Goal: Task Accomplishment & Management: Use online tool/utility

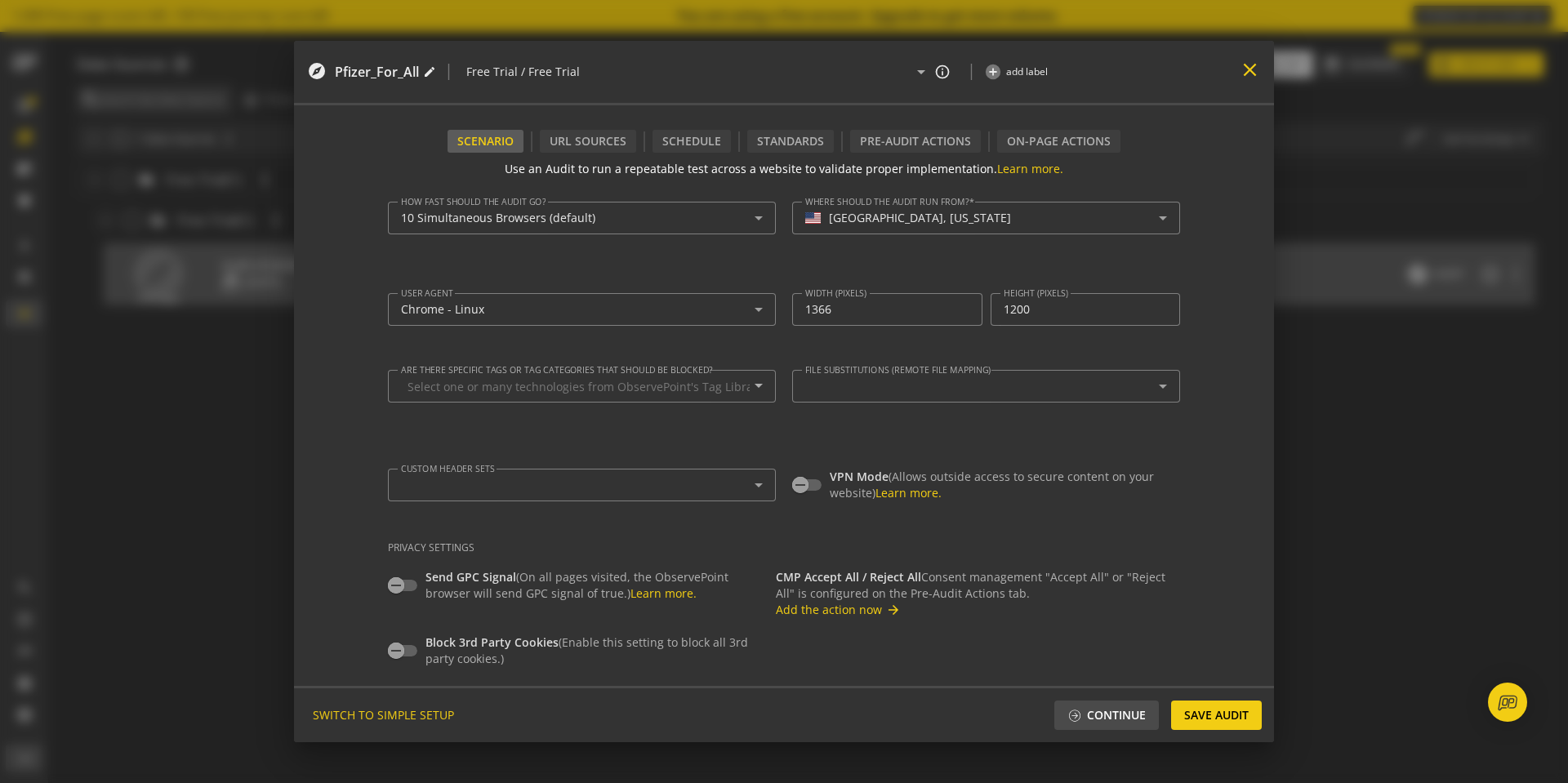
click at [1249, 79] on mat-icon "close" at bounding box center [1250, 70] width 22 height 22
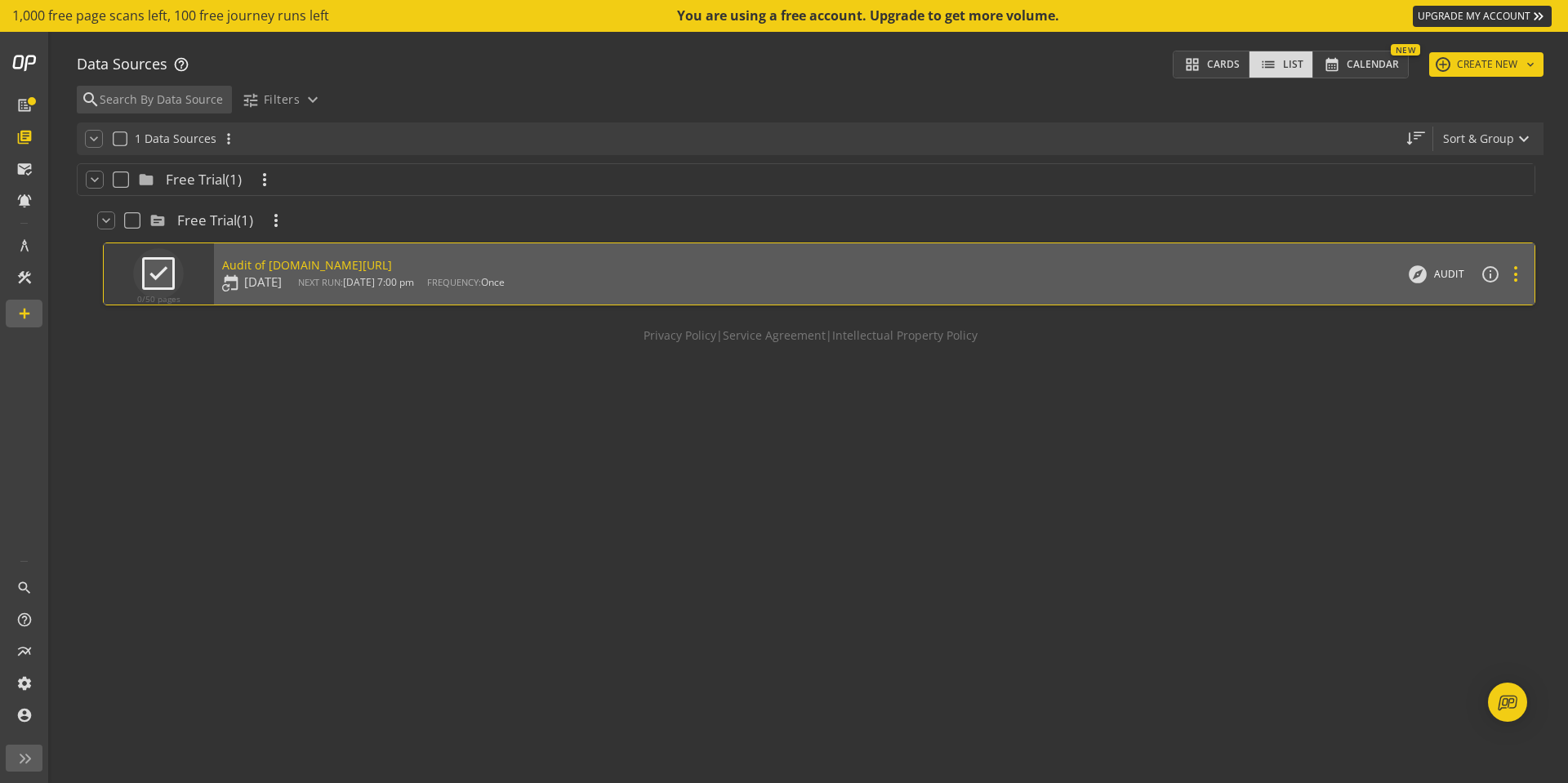
click at [1508, 279] on icon at bounding box center [1516, 274] width 22 height 11
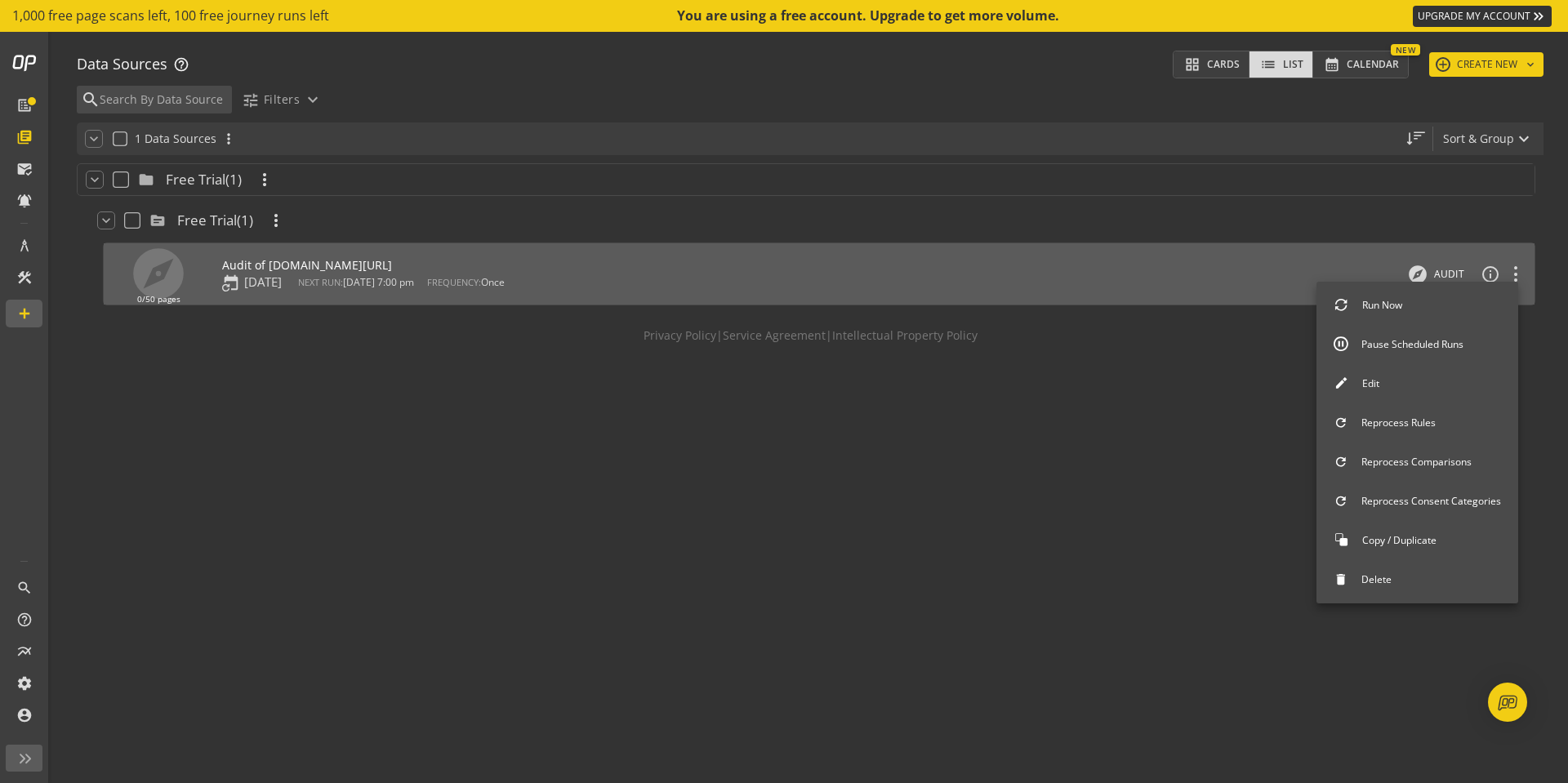
click at [1395, 580] on button "Delete" at bounding box center [1417, 580] width 201 height 34
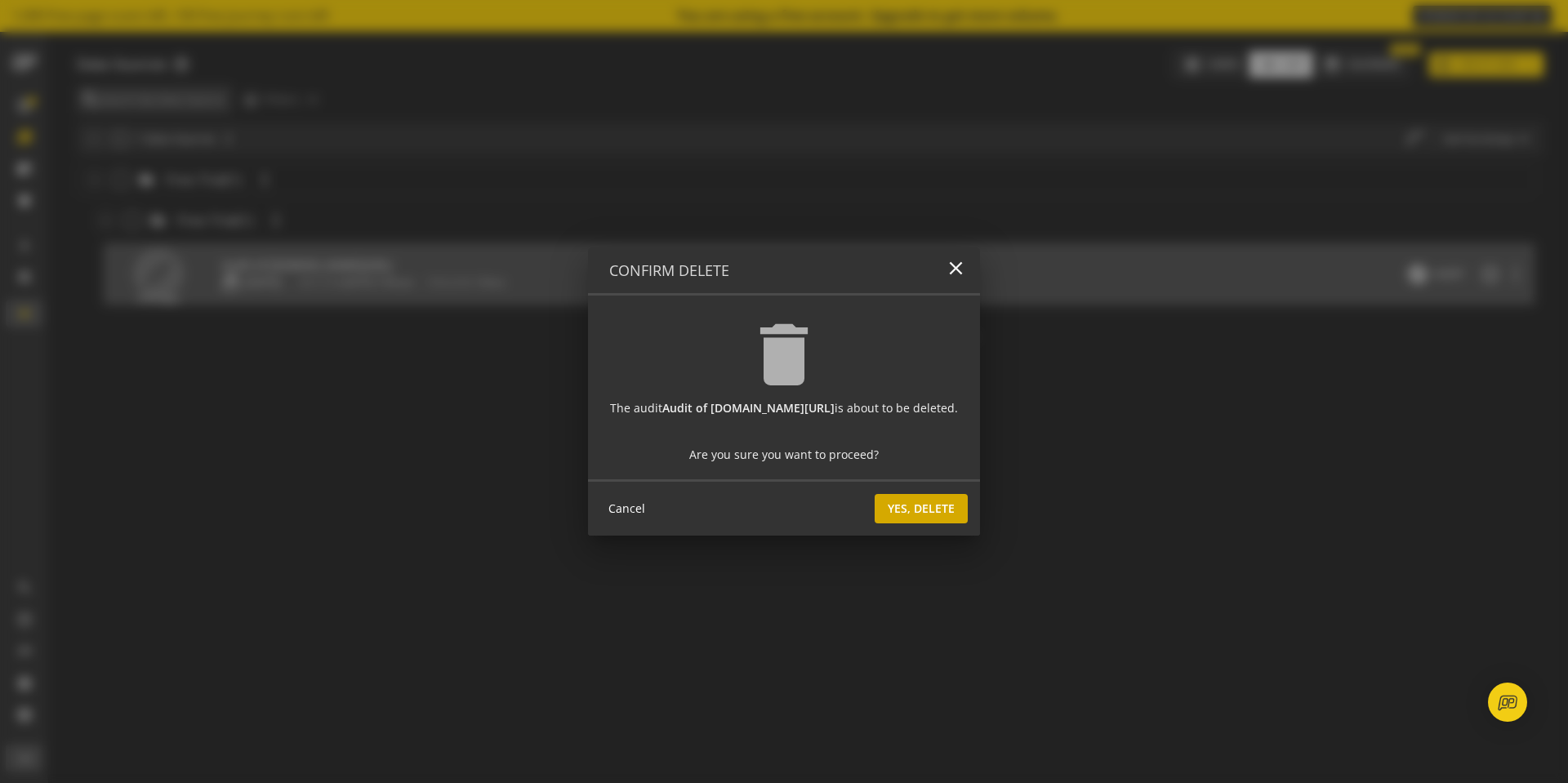
click at [911, 510] on span "Yes, Delete" at bounding box center [921, 509] width 67 height 29
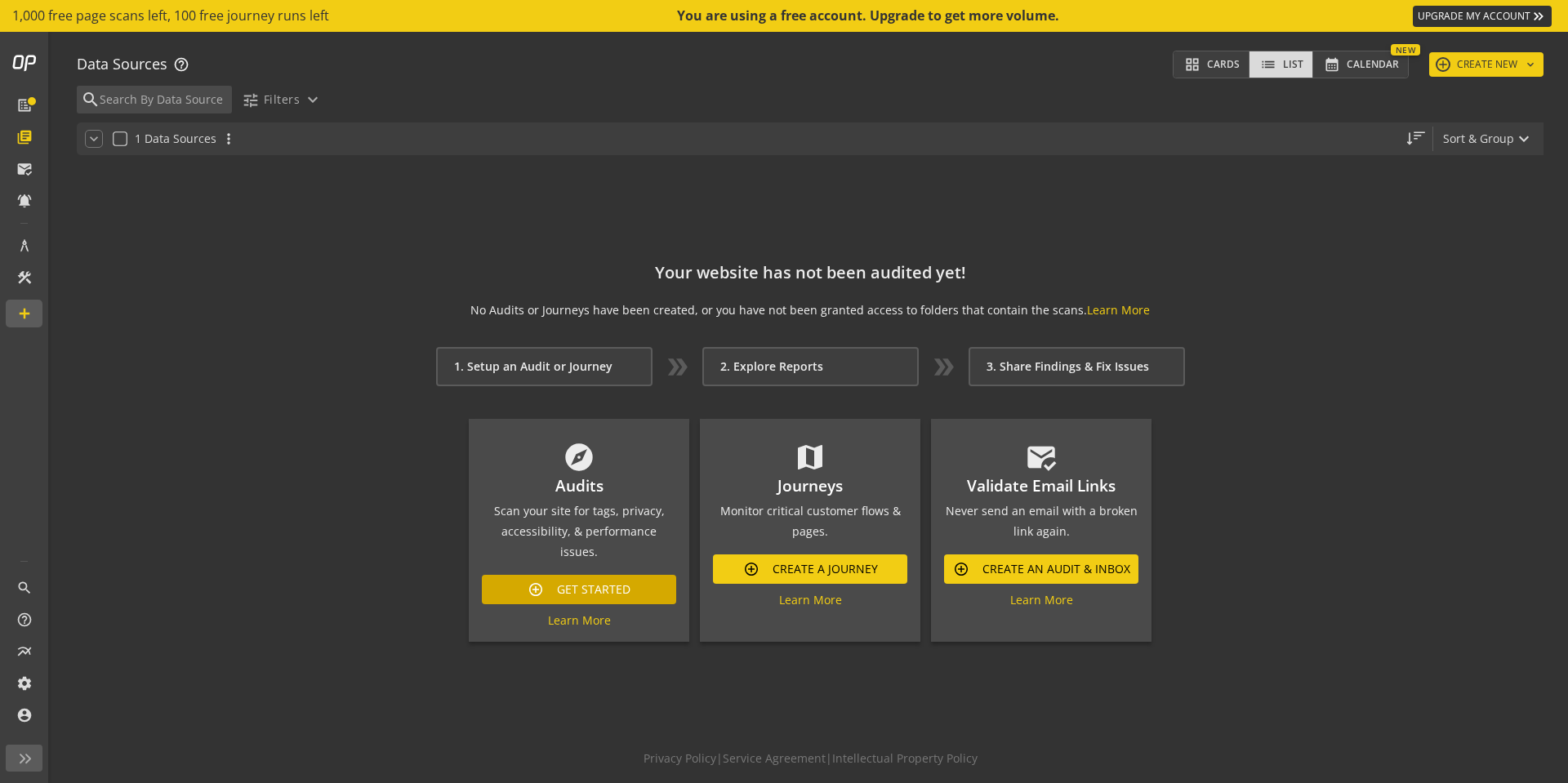
click at [604, 577] on span "Get Started" at bounding box center [594, 589] width 74 height 29
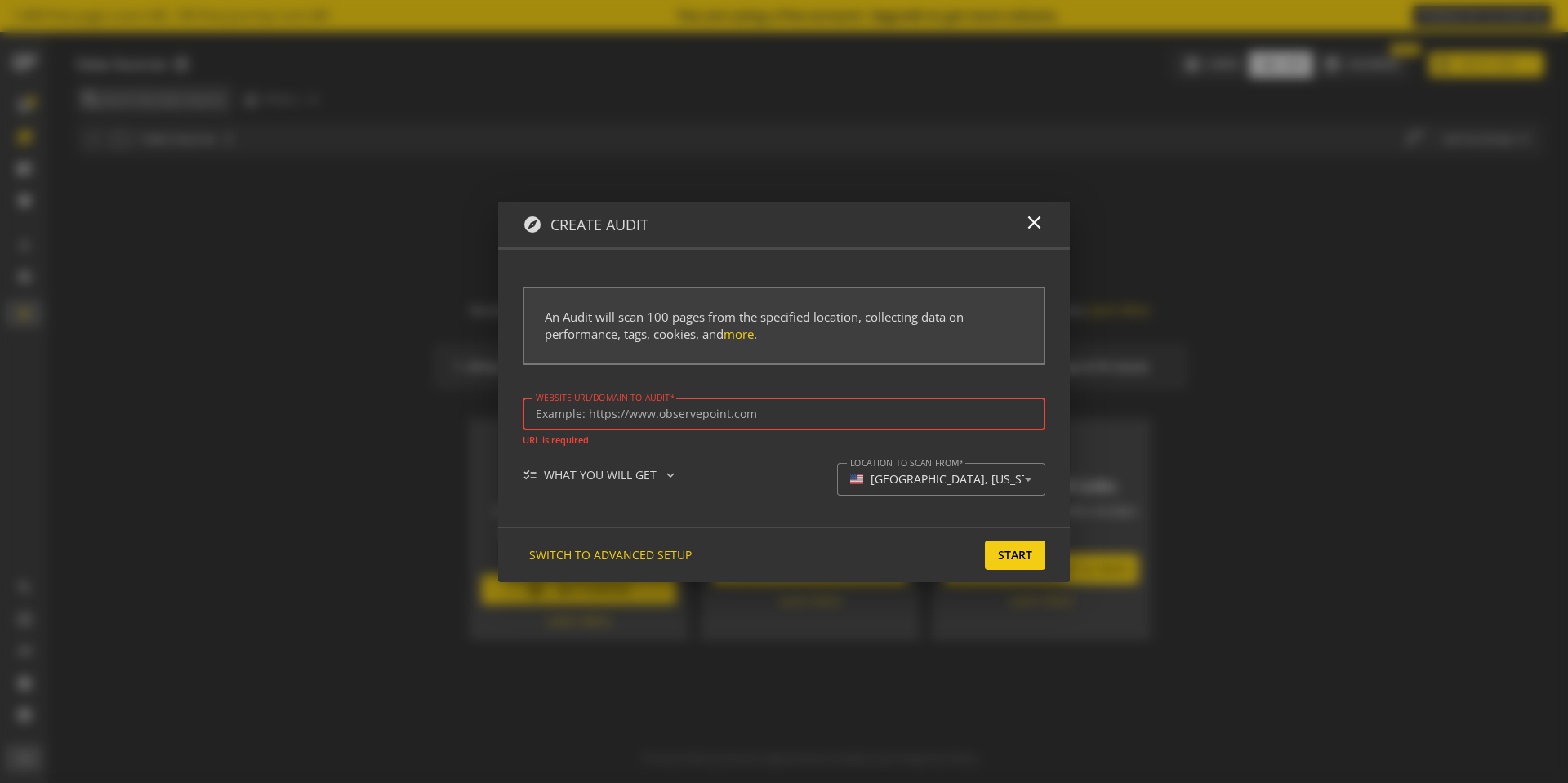
click at [613, 419] on input "Website url/domain to Audit" at bounding box center [784, 415] width 497 height 14
paste input "[URL][DOMAIN_NAME]"
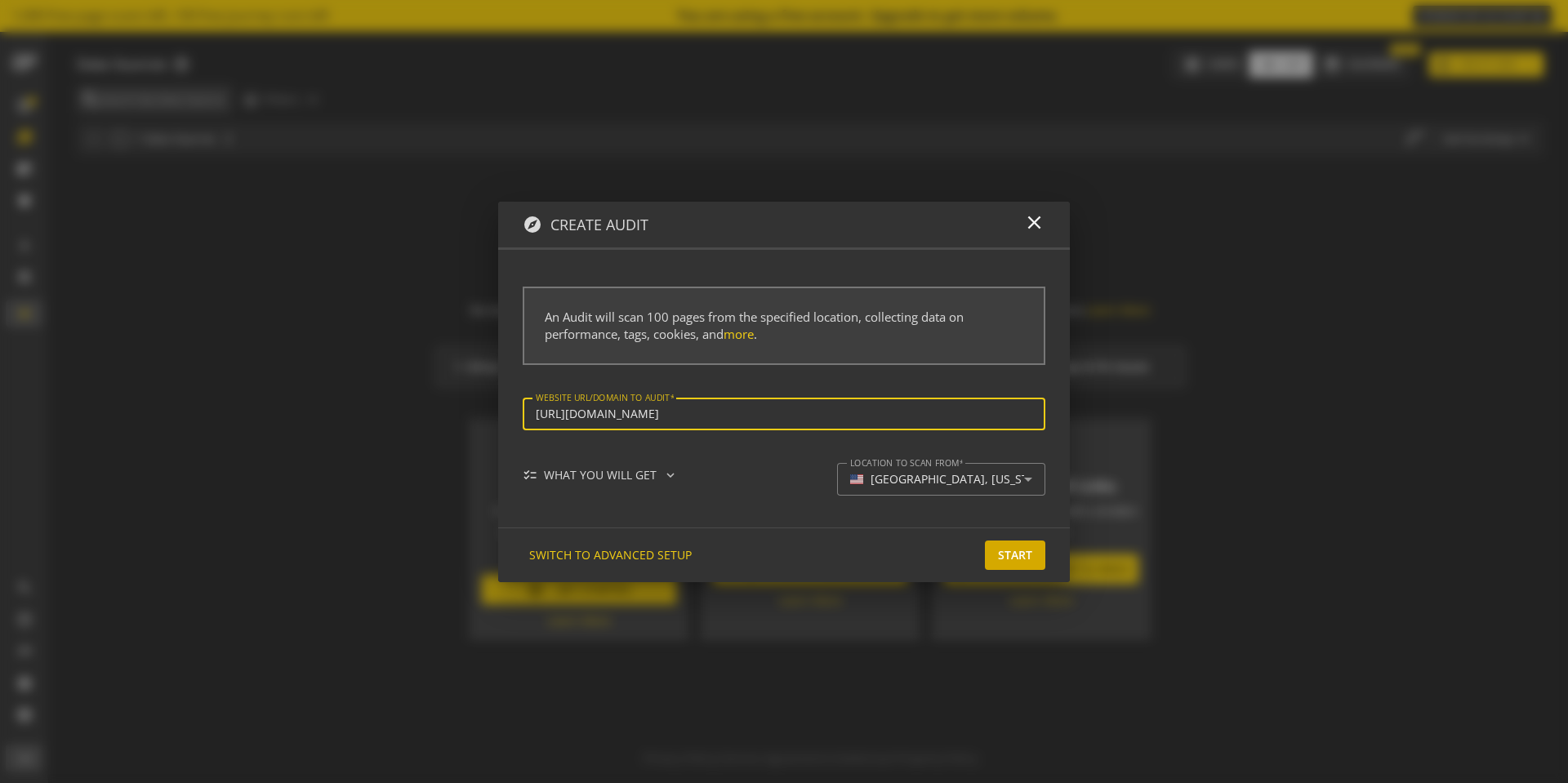
type input "[URL][DOMAIN_NAME]"
click at [1025, 565] on span "Start" at bounding box center [1015, 555] width 34 height 29
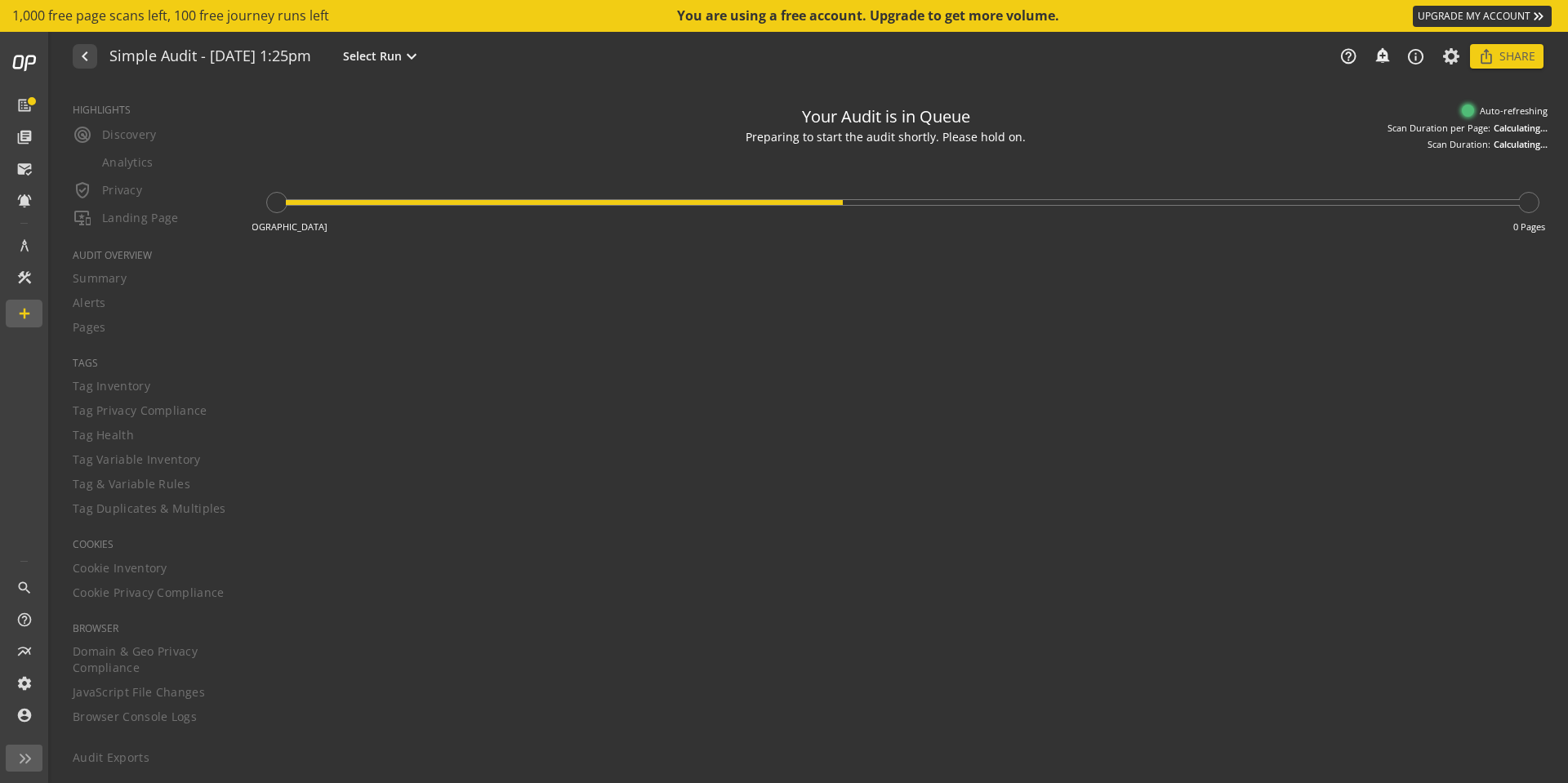
type textarea "Notes can include: -a description of what this audit is validating -changes in …"
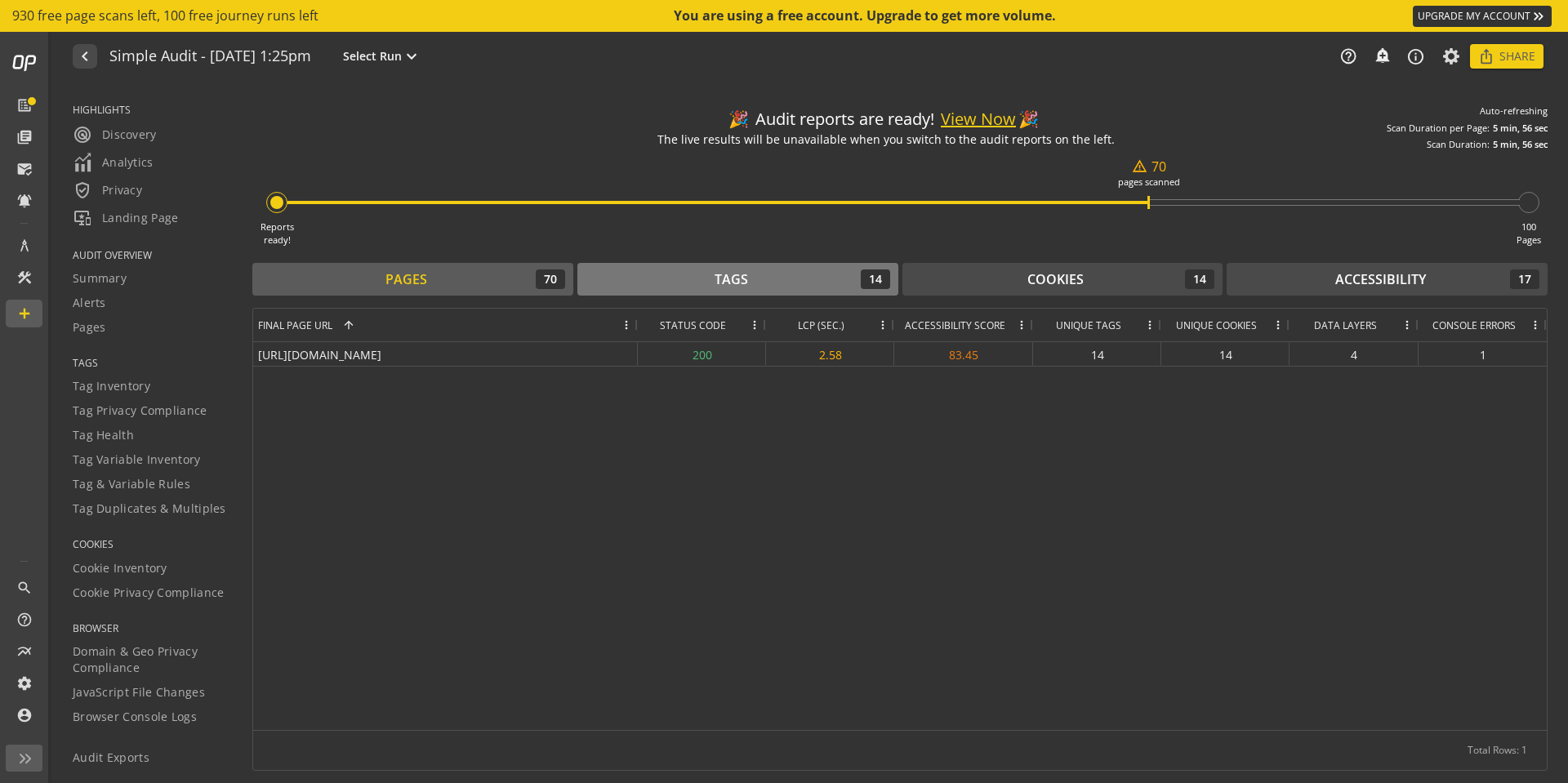
click at [812, 279] on div "Tags 14" at bounding box center [739, 279] width 305 height 20
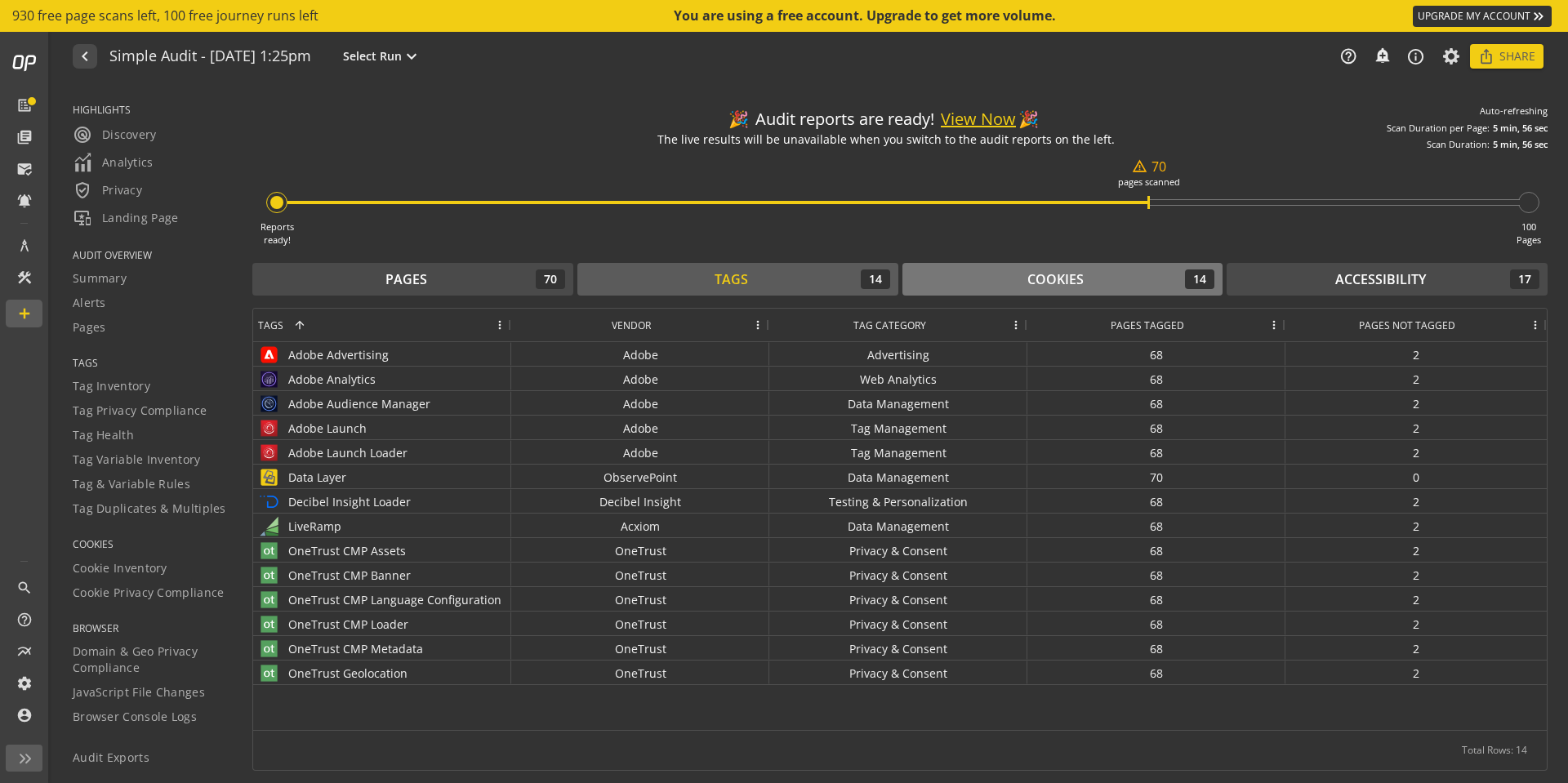
click at [1079, 284] on div "Cookies" at bounding box center [1056, 280] width 57 height 19
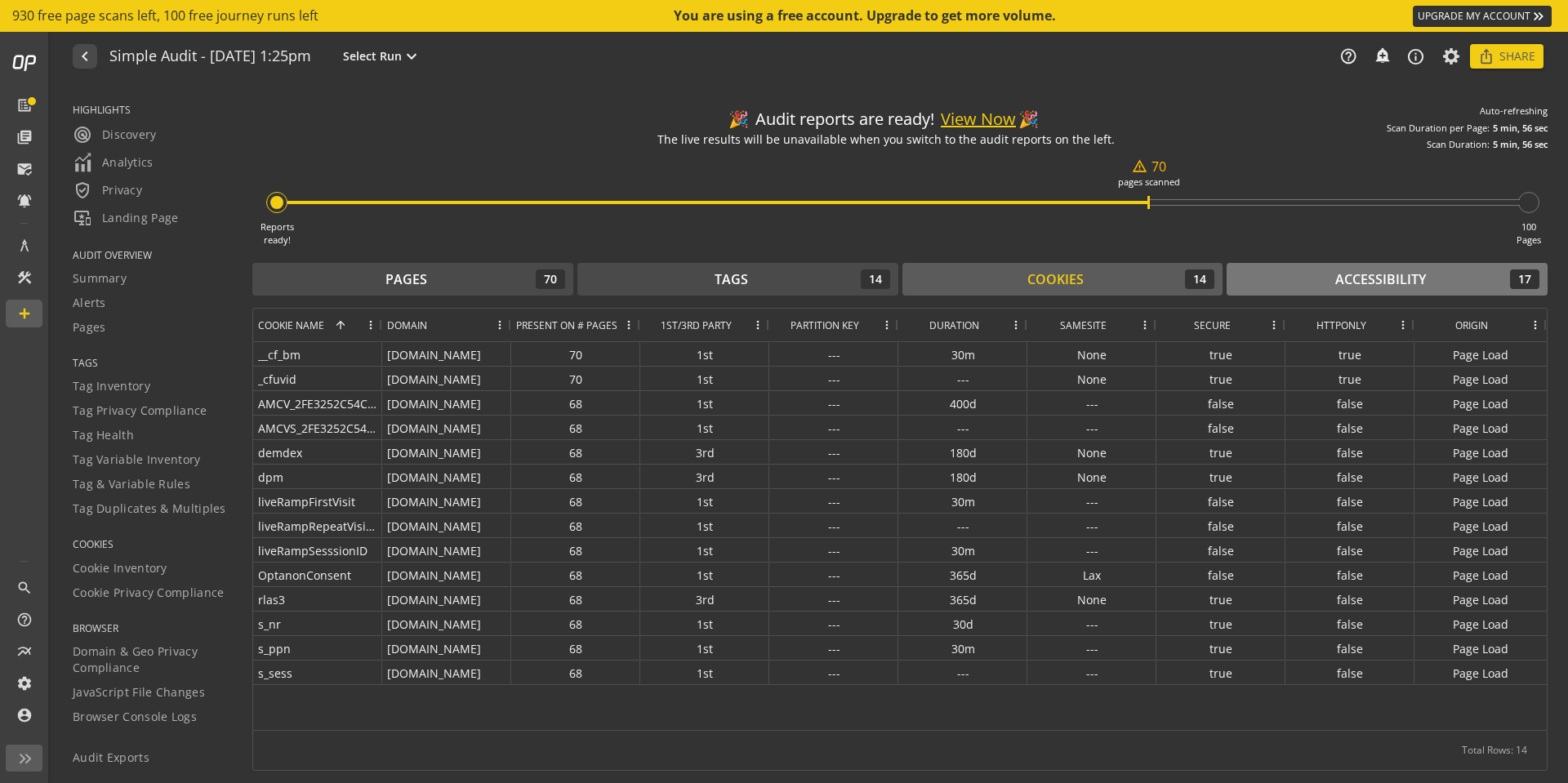
click at [1297, 285] on div "Accessibility 17" at bounding box center [1387, 279] width 305 height 20
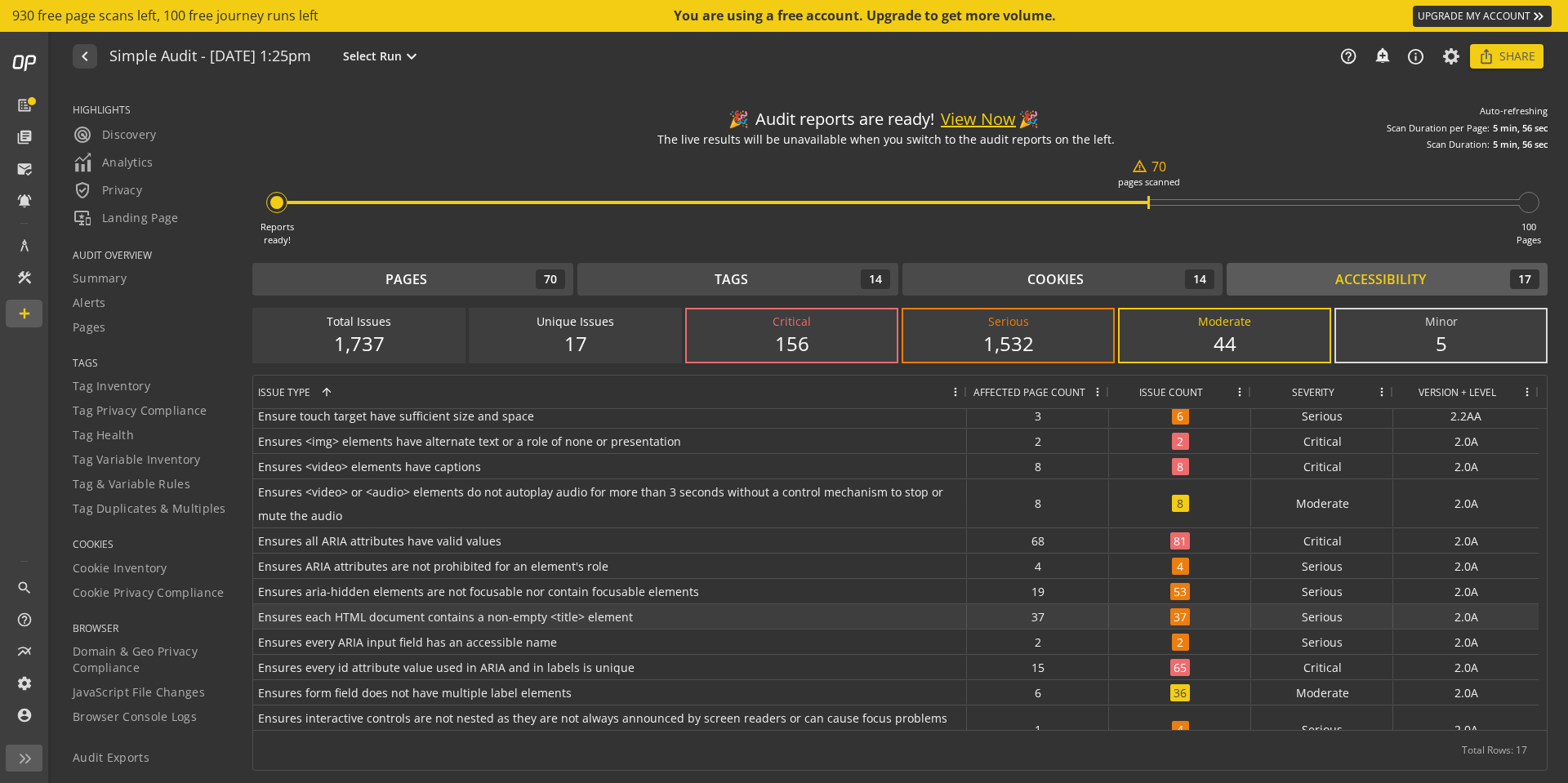
scroll to position [157, 0]
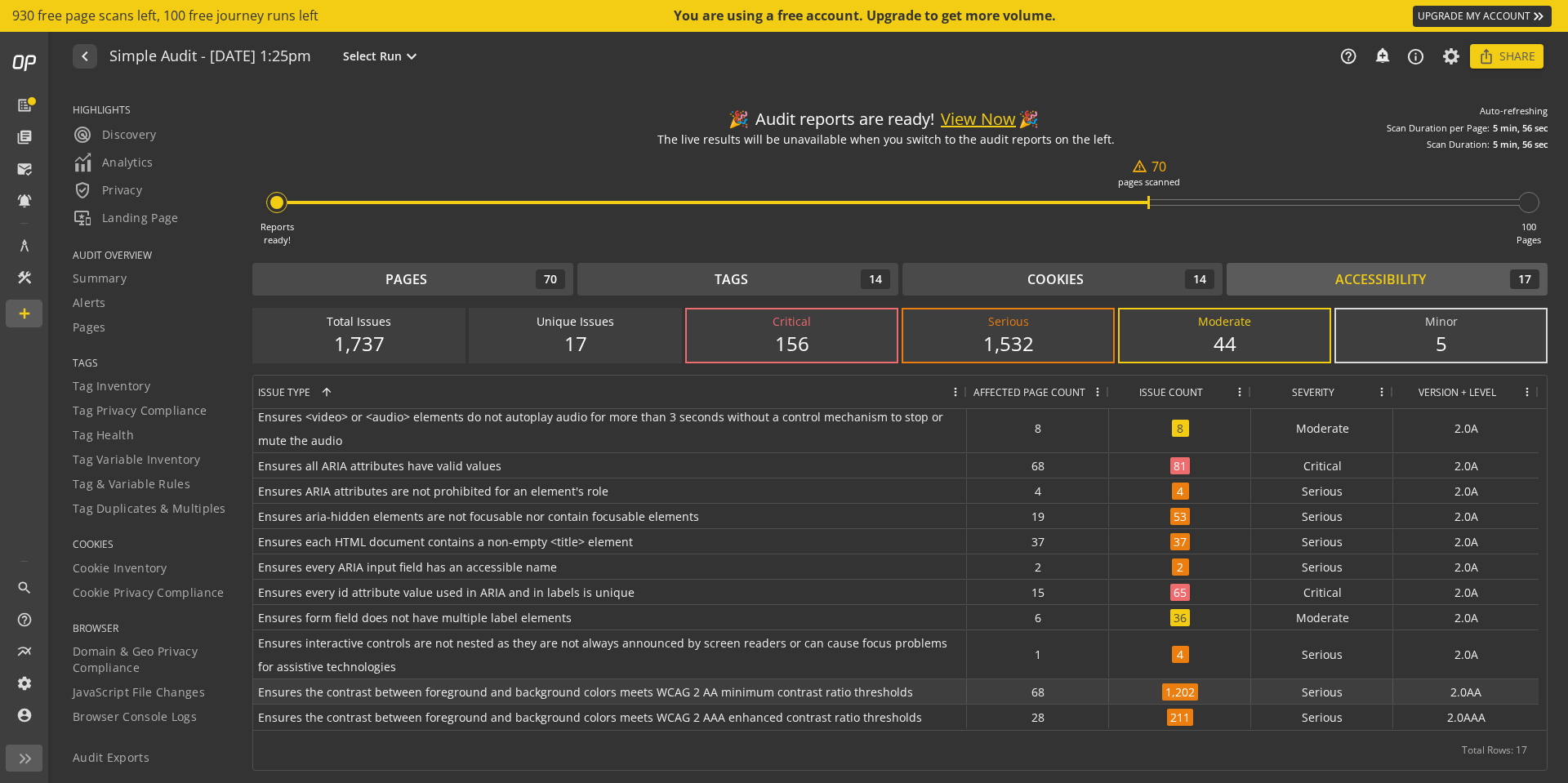
click at [1147, 692] on div "1,202" at bounding box center [1181, 691] width 142 height 25
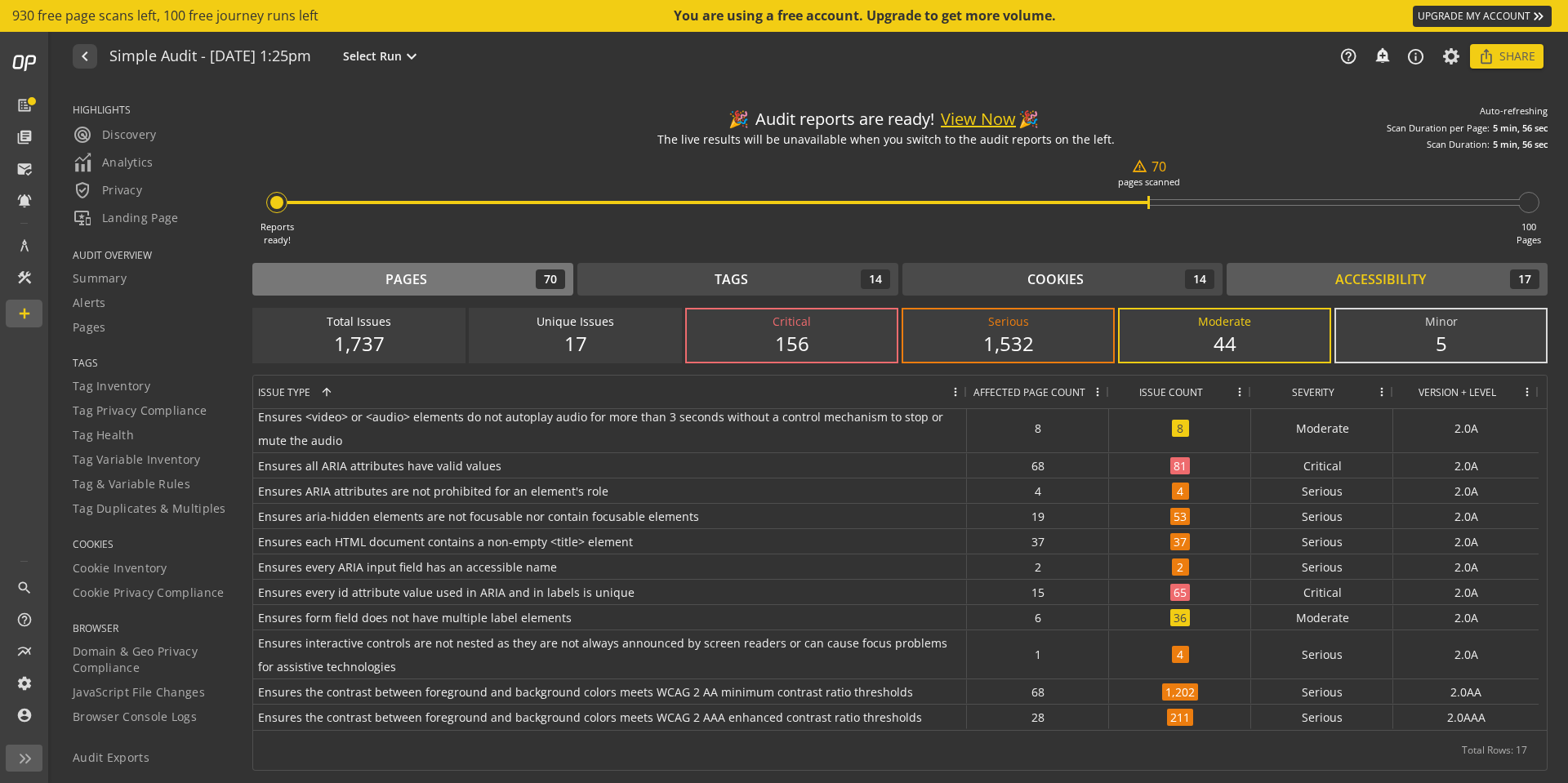
click at [506, 279] on div "Pages 70" at bounding box center [413, 279] width 305 height 20
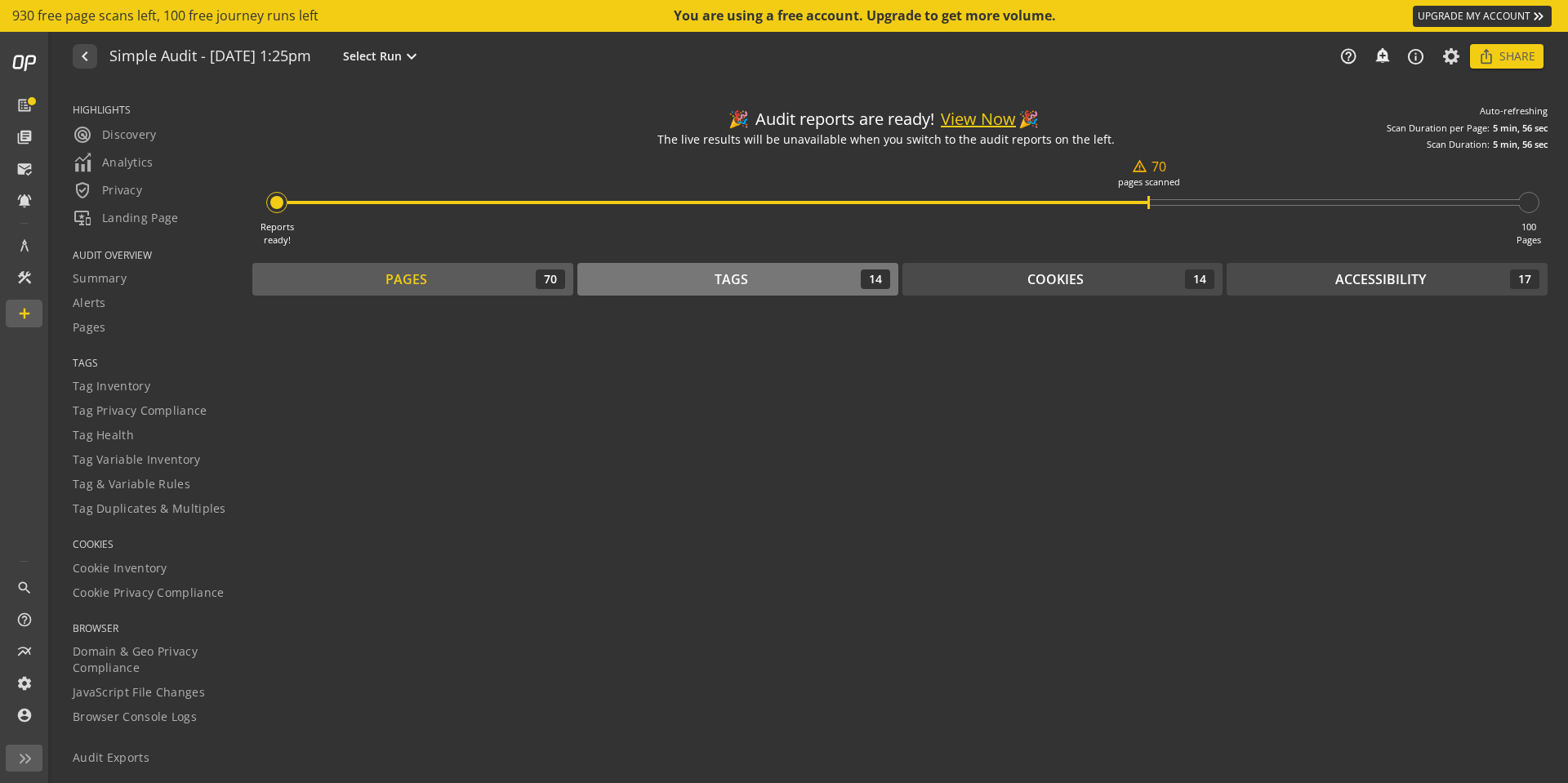
click at [776, 288] on div "Tags 14" at bounding box center [739, 279] width 305 height 20
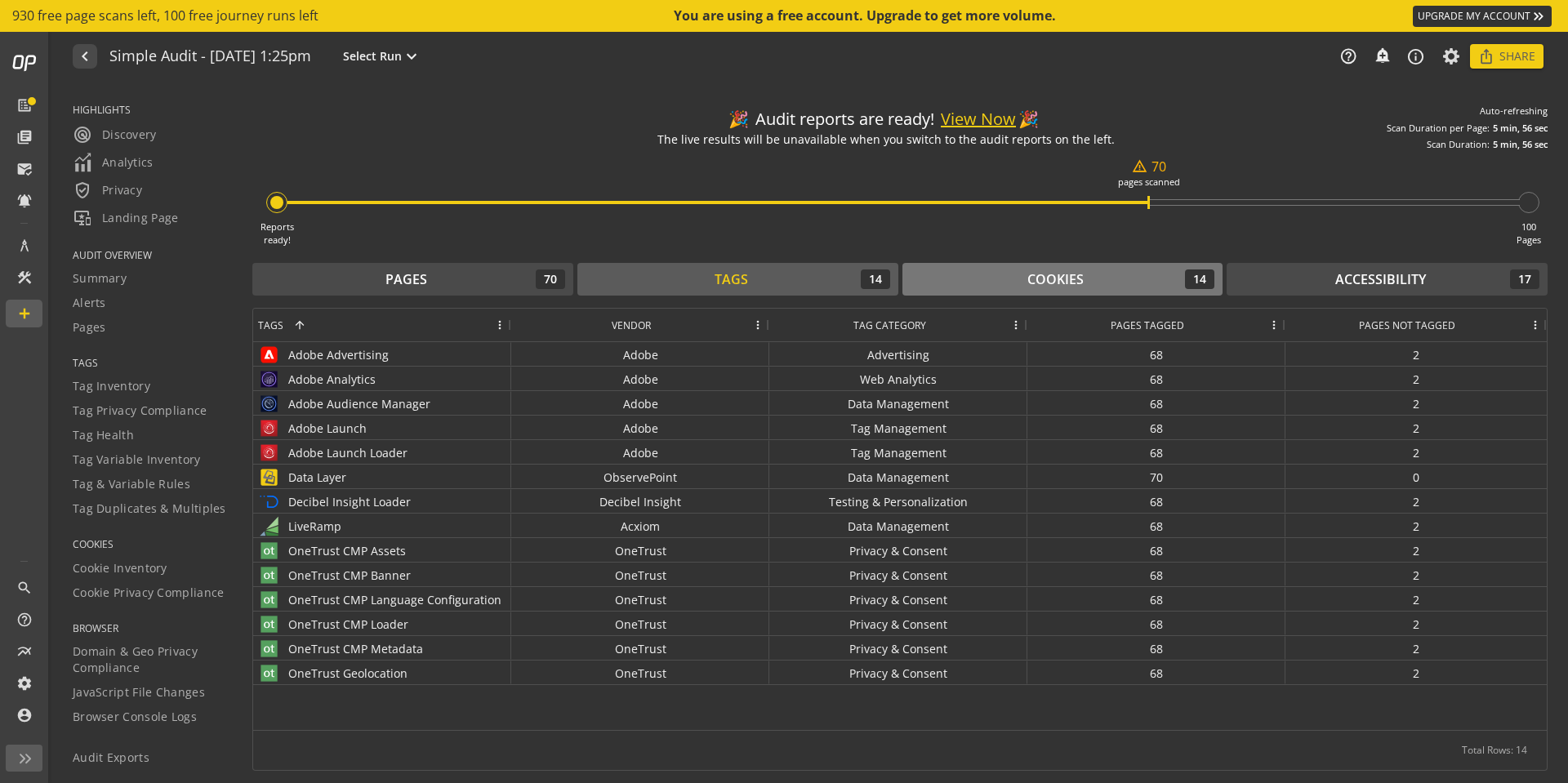
click at [1037, 278] on div "Cookies" at bounding box center [1056, 280] width 57 height 19
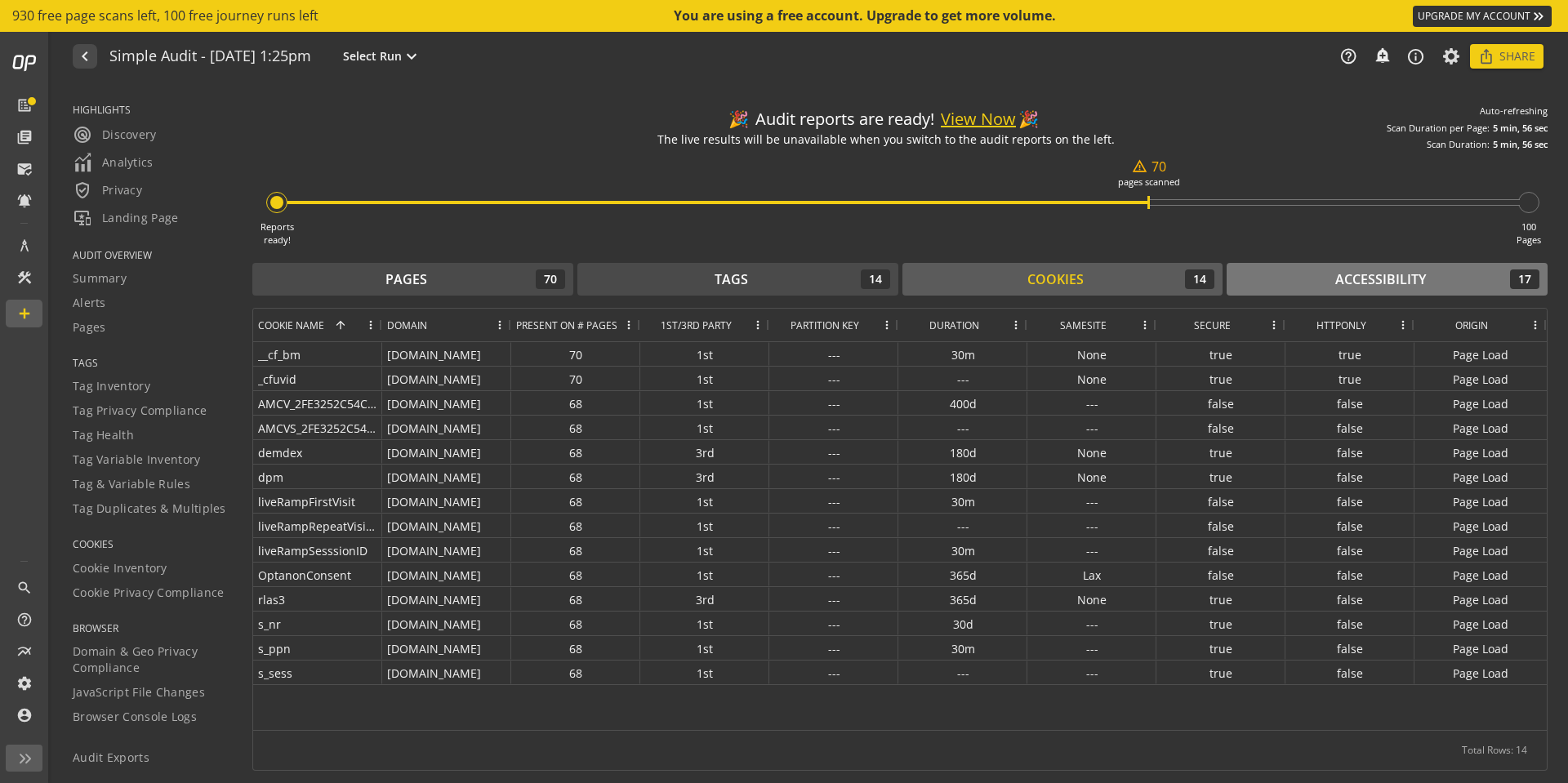
click at [1389, 272] on div "Accessibility" at bounding box center [1381, 280] width 91 height 19
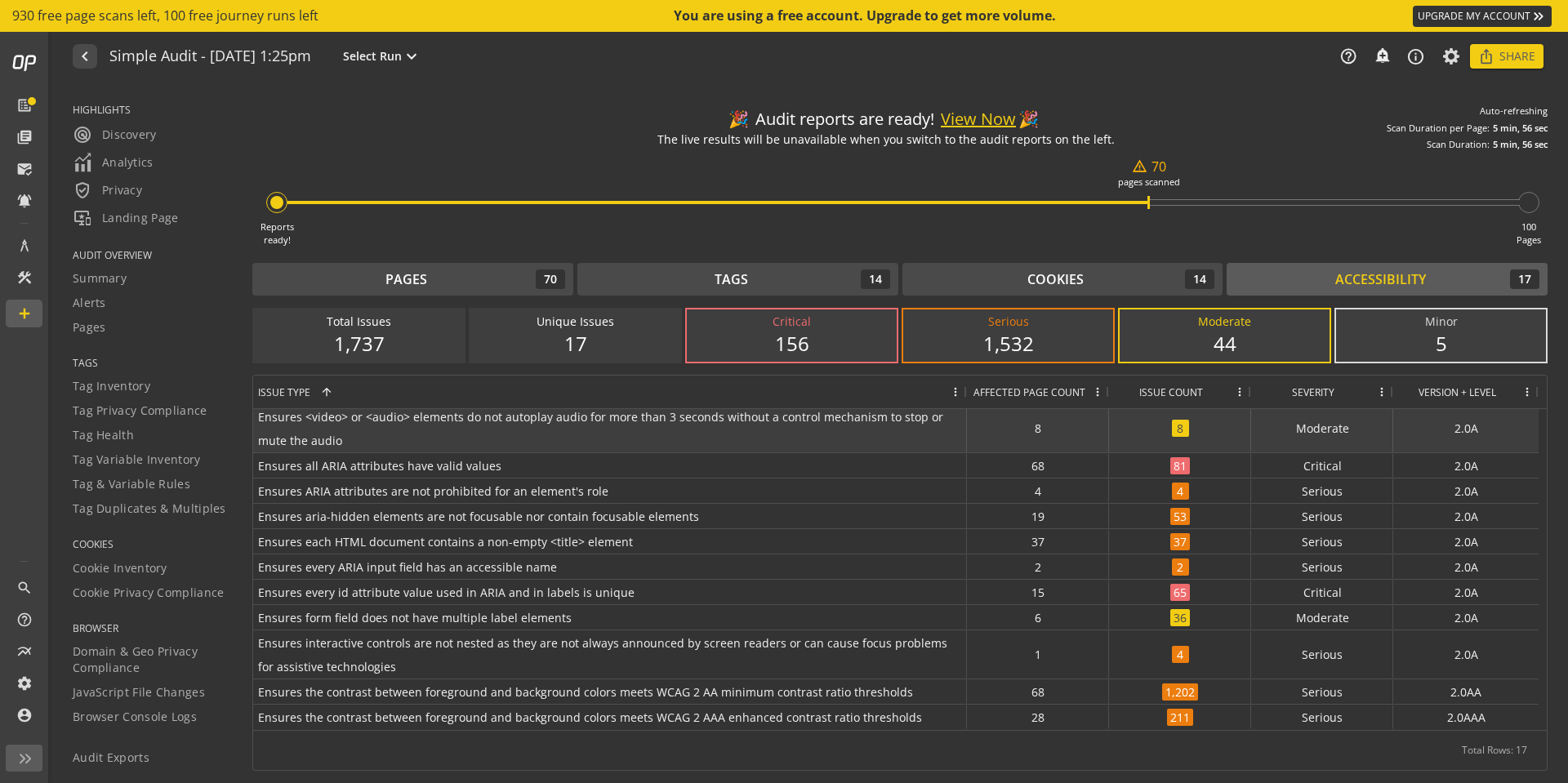
scroll to position [0, 0]
